Goal: Transaction & Acquisition: Purchase product/service

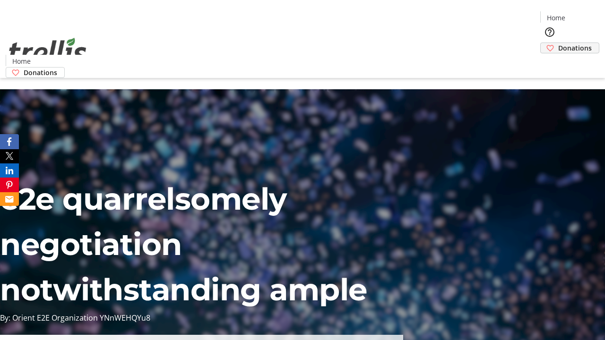
click at [558, 43] on span "Donations" at bounding box center [575, 48] width 34 height 10
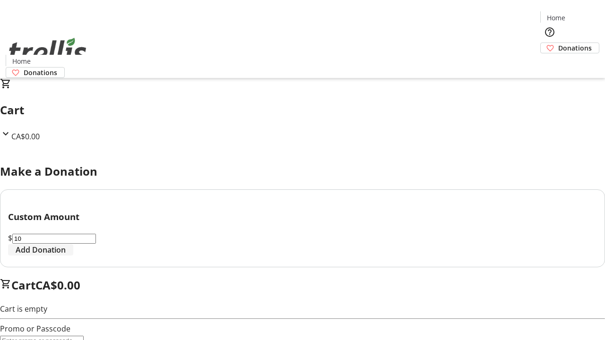
click at [66, 256] on span "Add Donation" at bounding box center [41, 249] width 50 height 11
select select "CA"
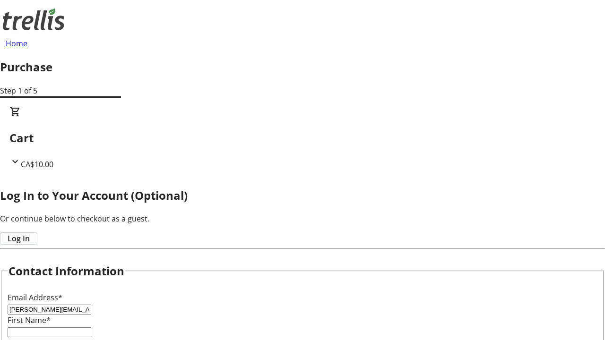
type input "[PERSON_NAME][EMAIL_ADDRESS][DOMAIN_NAME]"
type input "[PERSON_NAME]"
type input "[STREET_ADDRESS][PERSON_NAME]"
type input "Kelowna"
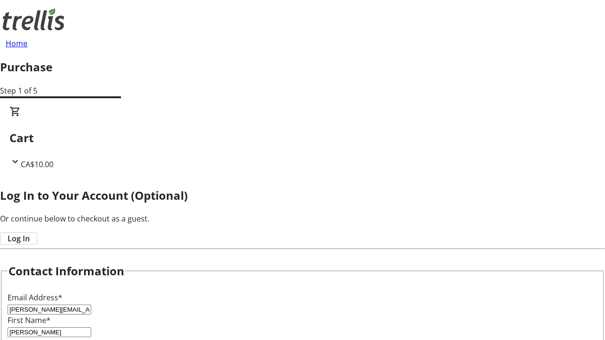
select select "BC"
type input "Kelowna"
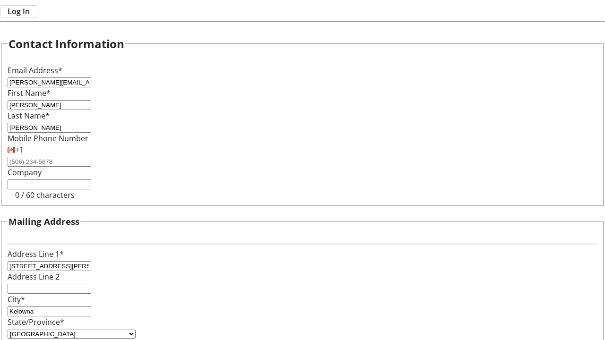
type input "V1Y 0C2"
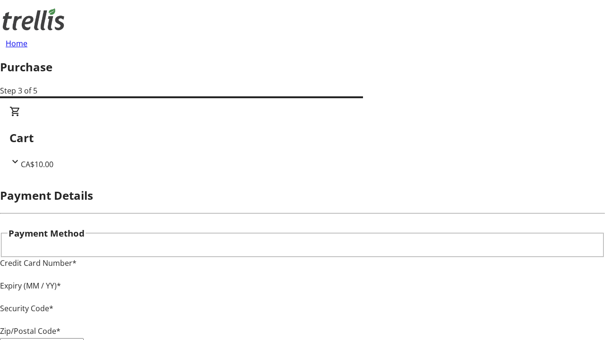
type input "V1Y 0C2"
